Goal: Transaction & Acquisition: Purchase product/service

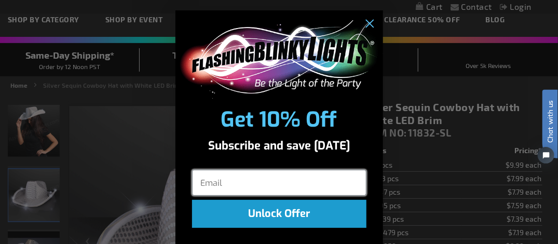
scroll to position [59, 0]
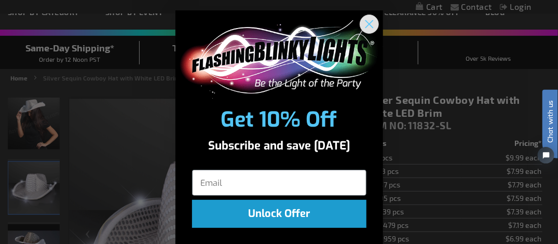
click at [365, 20] on circle "Close dialog" at bounding box center [369, 24] width 17 height 17
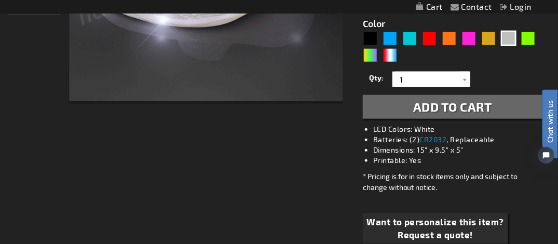
scroll to position [329, 0]
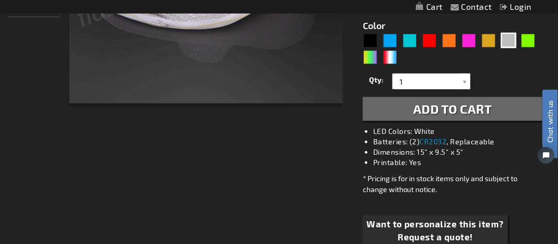
drag, startPoint x: 562, startPoint y: 50, endPoint x: 26, endPoint y: 63, distance: 535.8
click at [487, 104] on span "Add to Cart" at bounding box center [453, 108] width 79 height 15
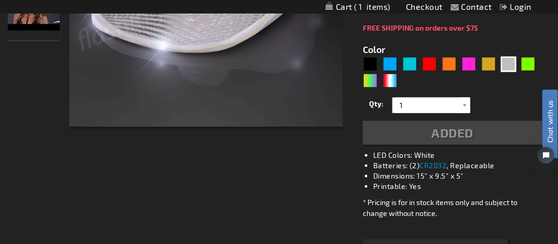
scroll to position [352, 0]
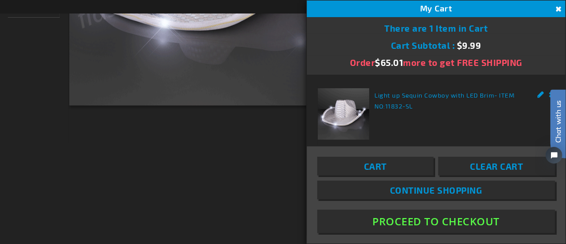
click at [492, 130] on div "Light up Sequin Cowboy with LED Brim - ITEM NO: 11832-SL See Details Options De…" at bounding box center [436, 140] width 237 height 104
click at [422, 223] on button "Proceed To Checkout" at bounding box center [436, 221] width 238 height 23
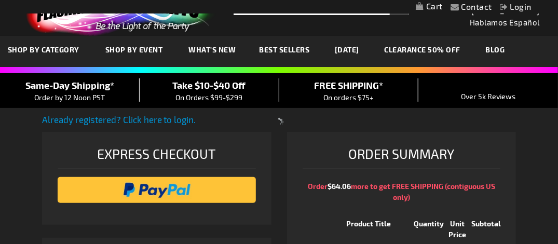
select select "US"
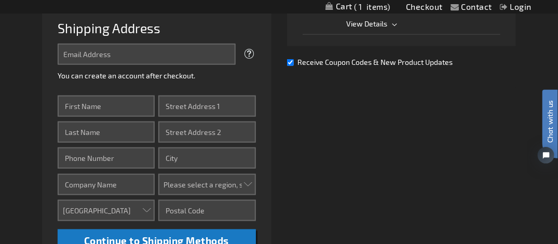
scroll to position [303, 0]
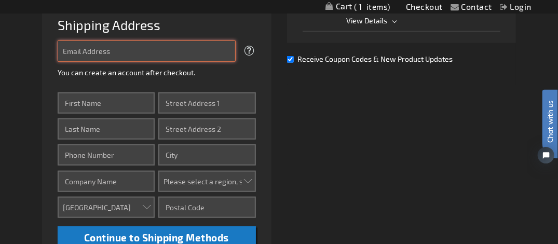
click at [95, 49] on input "Email Address" at bounding box center [147, 51] width 178 height 21
click at [95, 49] on input "1409" at bounding box center [147, 51] width 178 height 21
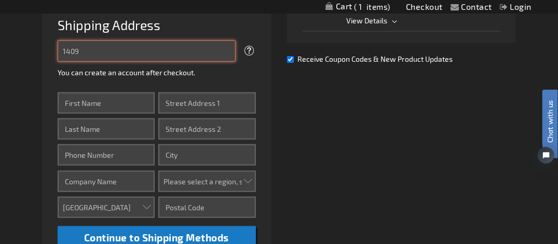
drag, startPoint x: 65, startPoint y: 48, endPoint x: 92, endPoint y: 52, distance: 26.9
click at [92, 52] on input "1409" at bounding box center [147, 51] width 178 height 21
type input "1"
type input "l"
click at [62, 48] on input "Scovel Street Nashville TN. 37208" at bounding box center [147, 51] width 178 height 21
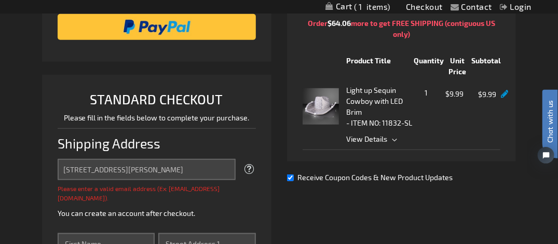
scroll to position [194, 0]
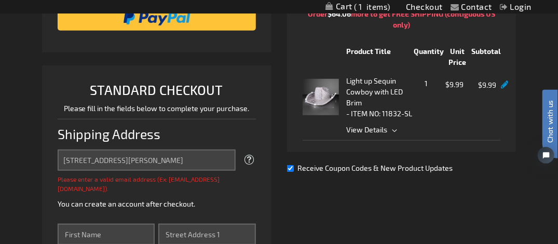
click at [248, 158] on span at bounding box center [249, 160] width 13 height 19
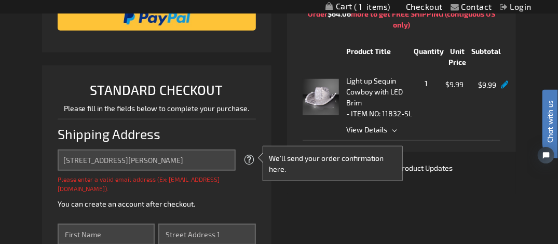
click at [245, 156] on span at bounding box center [249, 160] width 13 height 19
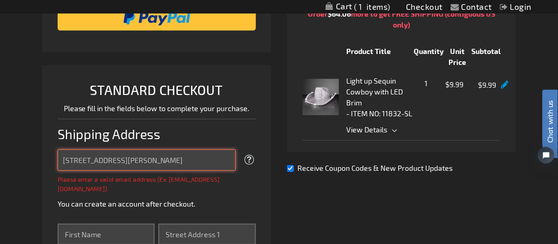
drag, startPoint x: 197, startPoint y: 157, endPoint x: 50, endPoint y: 140, distance: 148.0
click at [50, 140] on li "STANDARD CHECKOUT Please fill in the fields below to complete your purchase. Sh…" at bounding box center [157, 234] width 230 height 338
type input "aharrislittle@comcast.net"
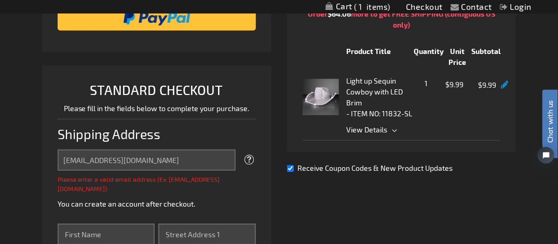
click at [403, 209] on div "Already registered? Click here to login. Shipping Review & Payments Estimated T…" at bounding box center [279, 233] width 475 height 585
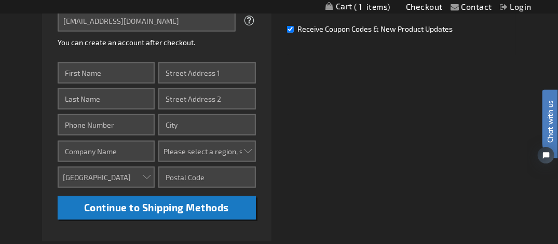
scroll to position [341, 0]
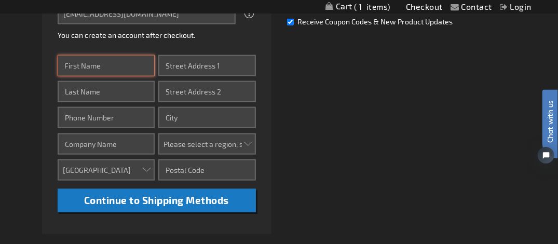
click at [114, 63] on input "First Name" at bounding box center [106, 65] width 97 height 21
type input "a"
type input "Aleathea"
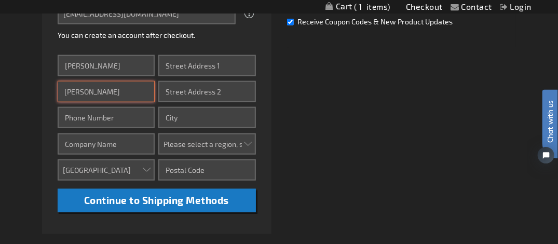
type input "Harris Little"
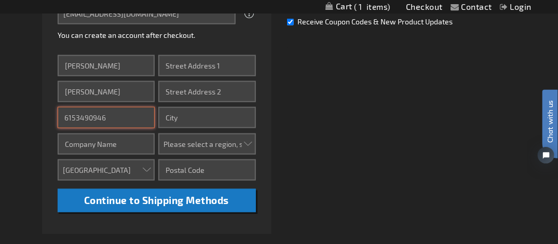
type input "6153490946"
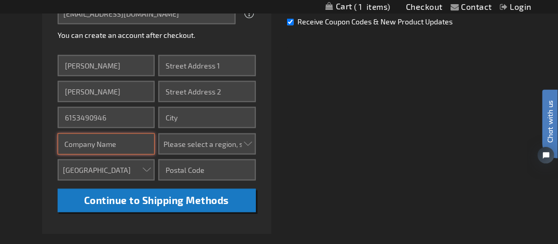
click at [96, 145] on input "Company" at bounding box center [106, 144] width 97 height 21
type input "TLOD"
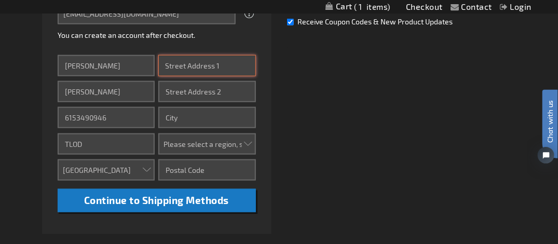
click at [199, 63] on input "Street Address: Line 1" at bounding box center [206, 65] width 97 height 21
type input "1409 Scovel Street"
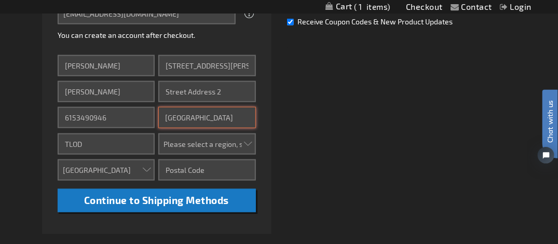
type input "Nashville"
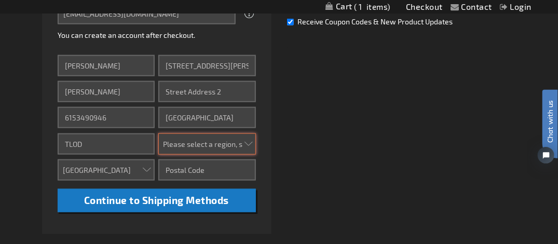
select select "56"
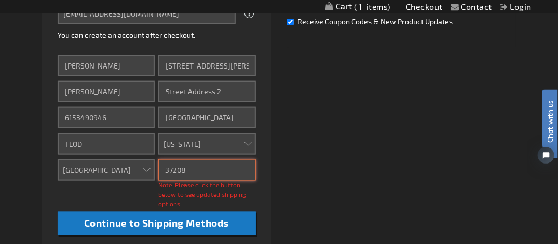
type input "37208"
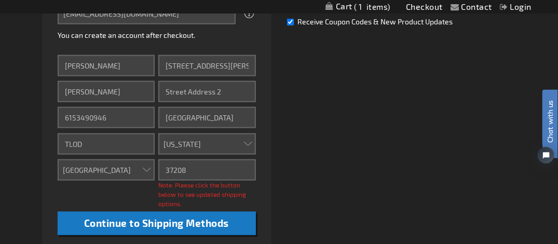
click at [443, 112] on div "Already registered? Click here to login. Shipping Review & Payments Estimated T…" at bounding box center [279, 86] width 475 height 585
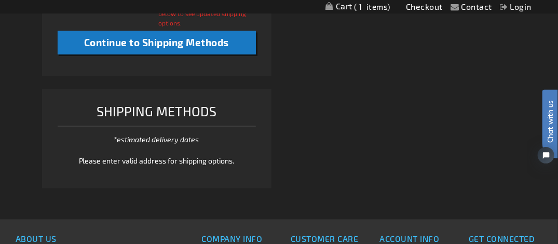
scroll to position [519, 0]
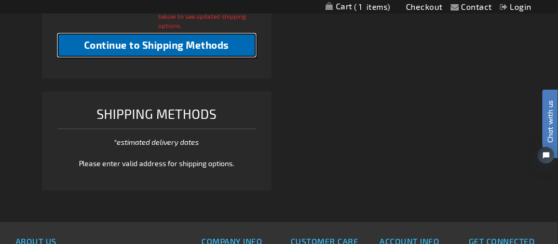
click at [146, 44] on span "Continue to Shipping Methods" at bounding box center [156, 45] width 145 height 12
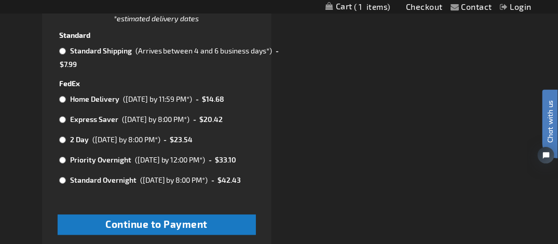
scroll to position [632, 0]
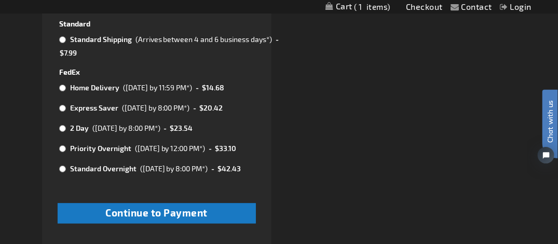
click at [62, 86] on input "radio" at bounding box center [62, 88] width 7 height 8
radio input "true"
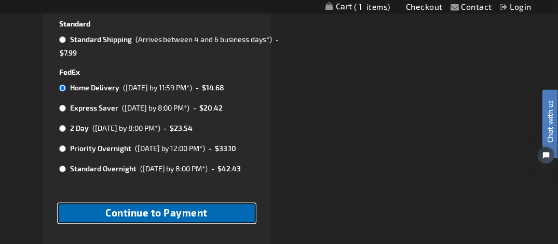
click at [179, 217] on span "Continue to Payment" at bounding box center [156, 213] width 102 height 12
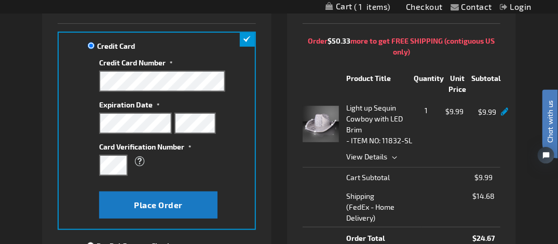
scroll to position [177, 0]
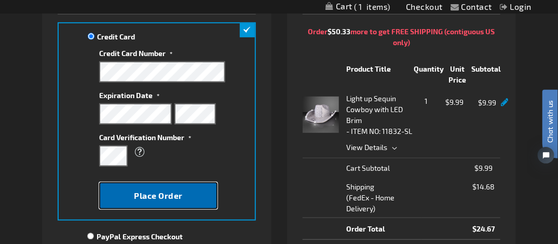
click at [149, 201] on button "Place Order" at bounding box center [158, 195] width 118 height 27
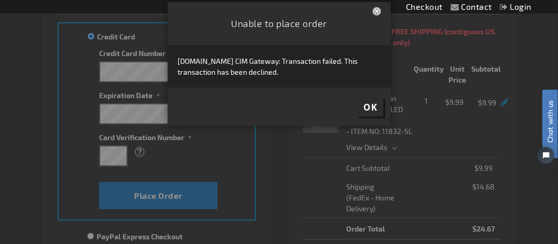
click at [379, 12] on button "Close" at bounding box center [378, 12] width 10 height 11
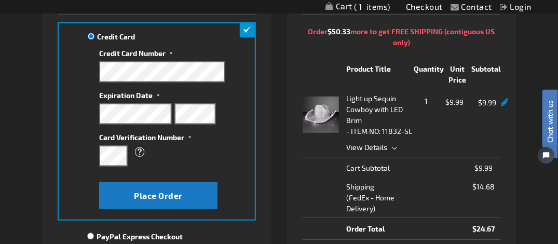
click at [323, 198] on th "Shipping FedEx - Home Delivery" at bounding box center [362, 197] width 119 height 41
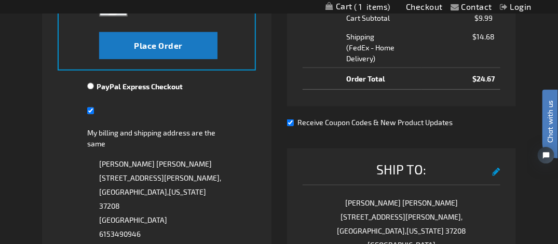
scroll to position [325, 0]
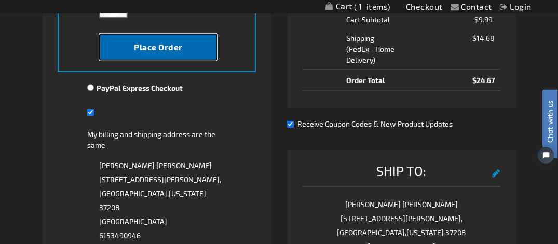
click at [177, 47] on span "Place Order" at bounding box center [158, 47] width 49 height 10
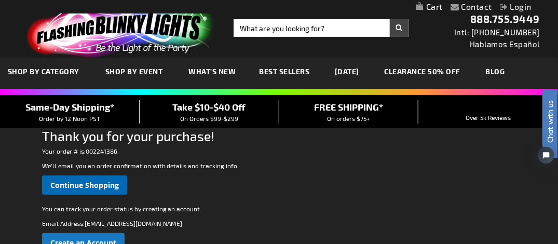
click at [77, 186] on span "Continue Shopping" at bounding box center [84, 185] width 69 height 10
